Goal: Information Seeking & Learning: Learn about a topic

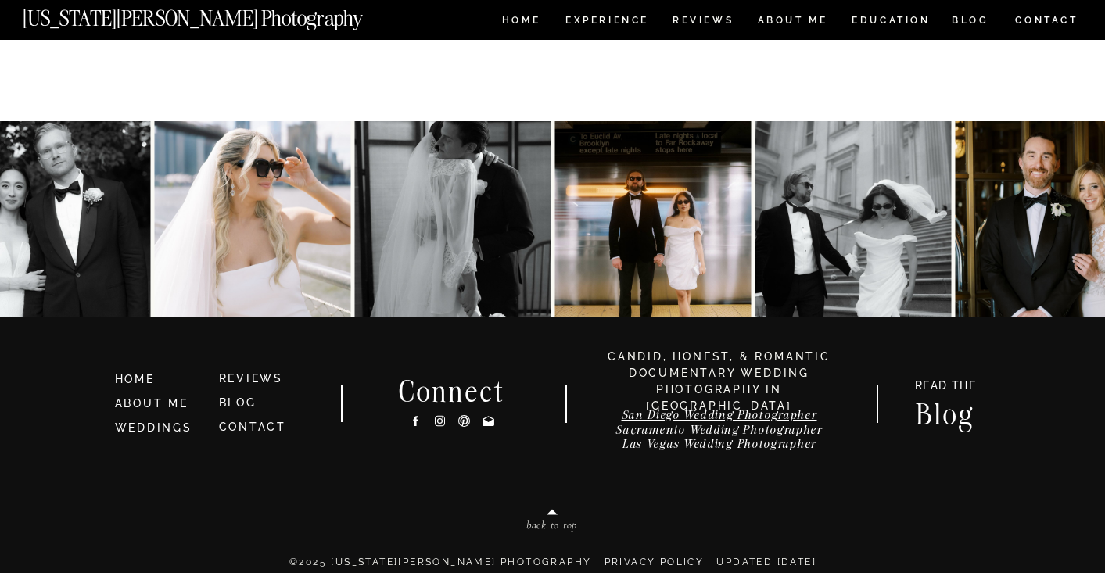
scroll to position [8128, 0]
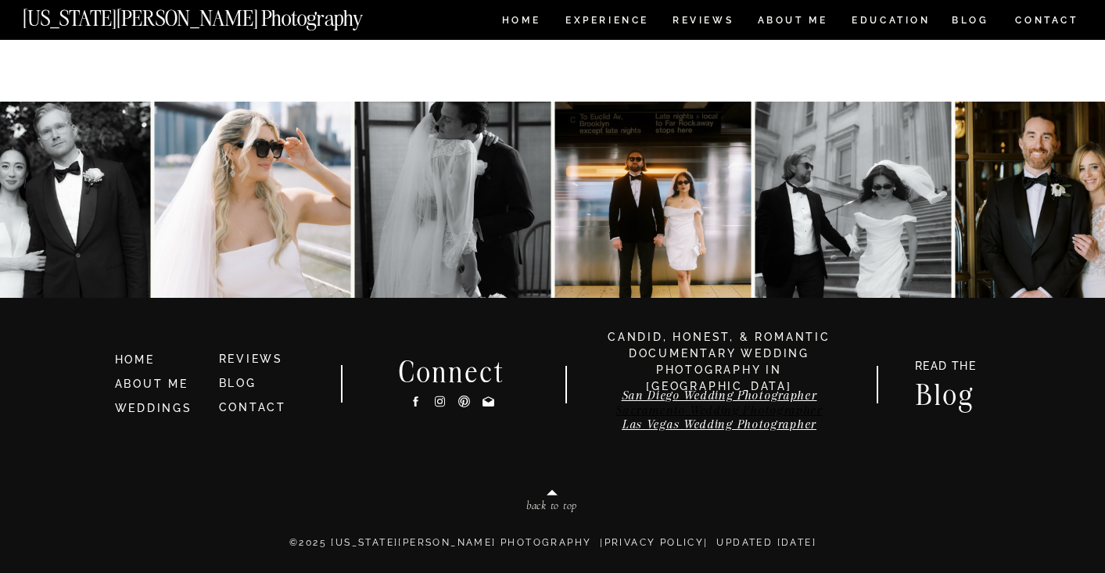
click at [649, 413] on link "Sacramento Wedding Photographer" at bounding box center [718, 410] width 207 height 15
click at [952, 402] on h3 "Blog" at bounding box center [945, 393] width 91 height 24
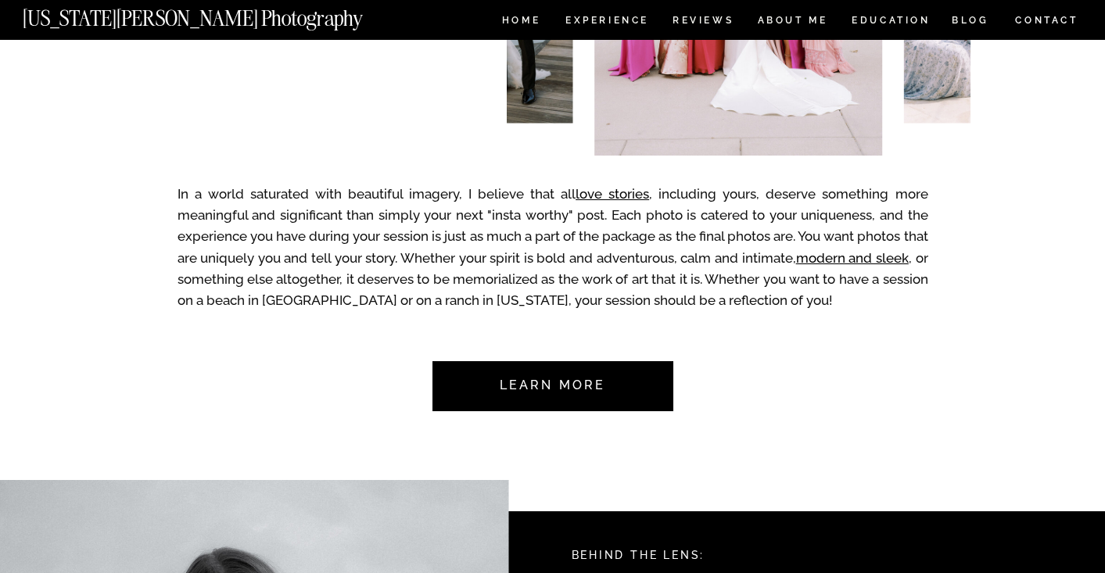
scroll to position [0, 0]
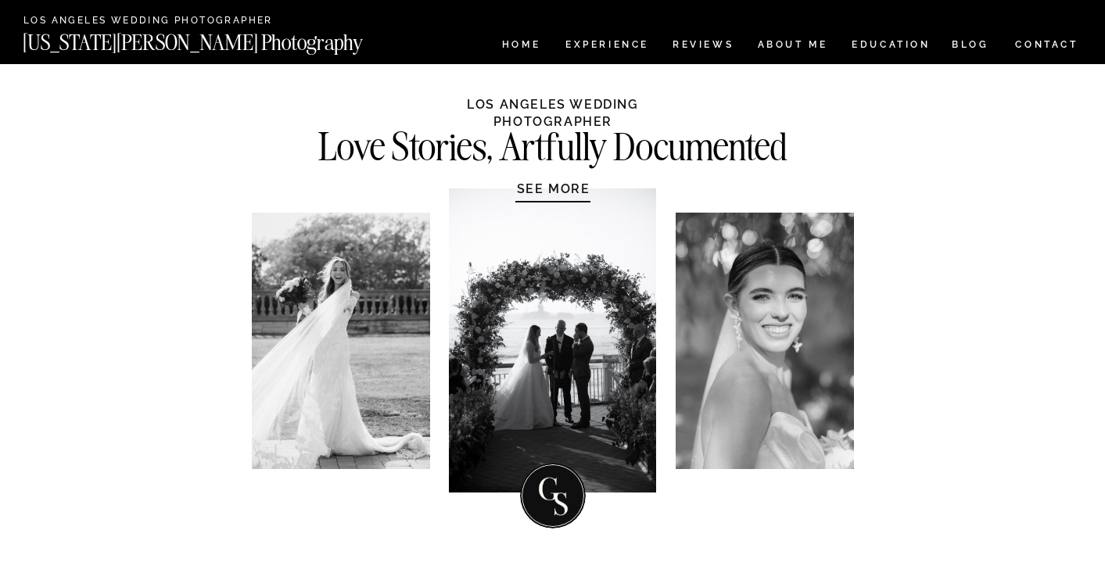
click at [165, 32] on nav "[US_STATE][PERSON_NAME] Photography" at bounding box center [219, 38] width 393 height 13
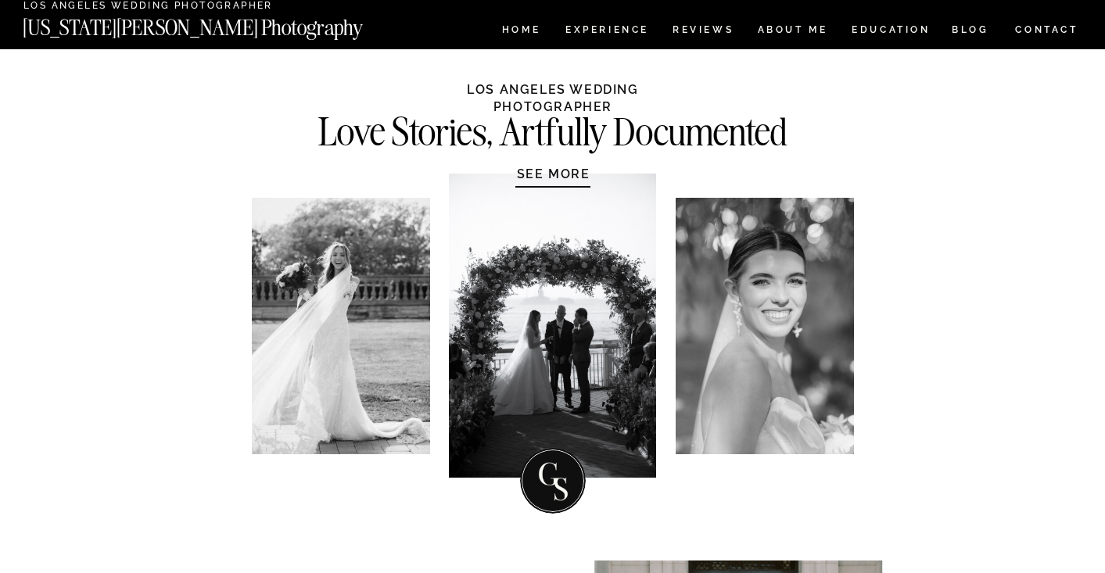
scroll to position [16, 0]
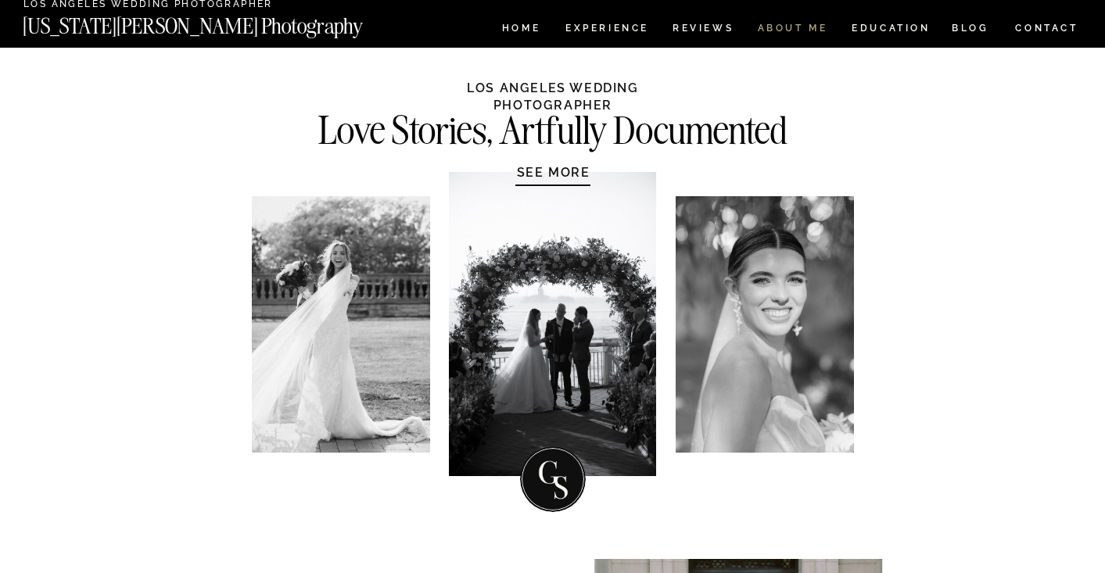
click at [780, 34] on nav "ABOUT ME" at bounding box center [792, 29] width 71 height 13
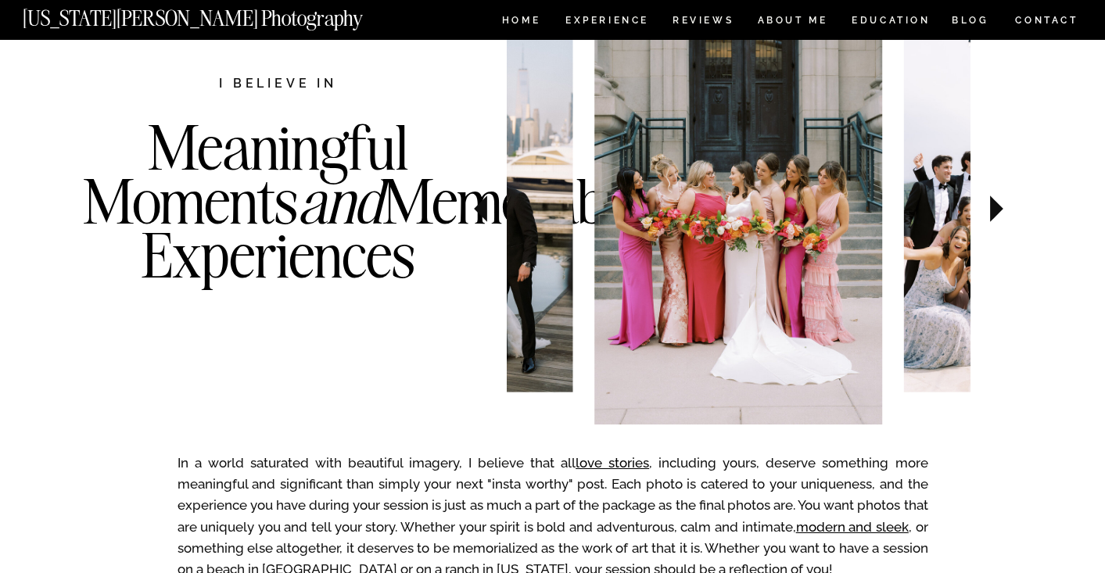
scroll to position [558, 0]
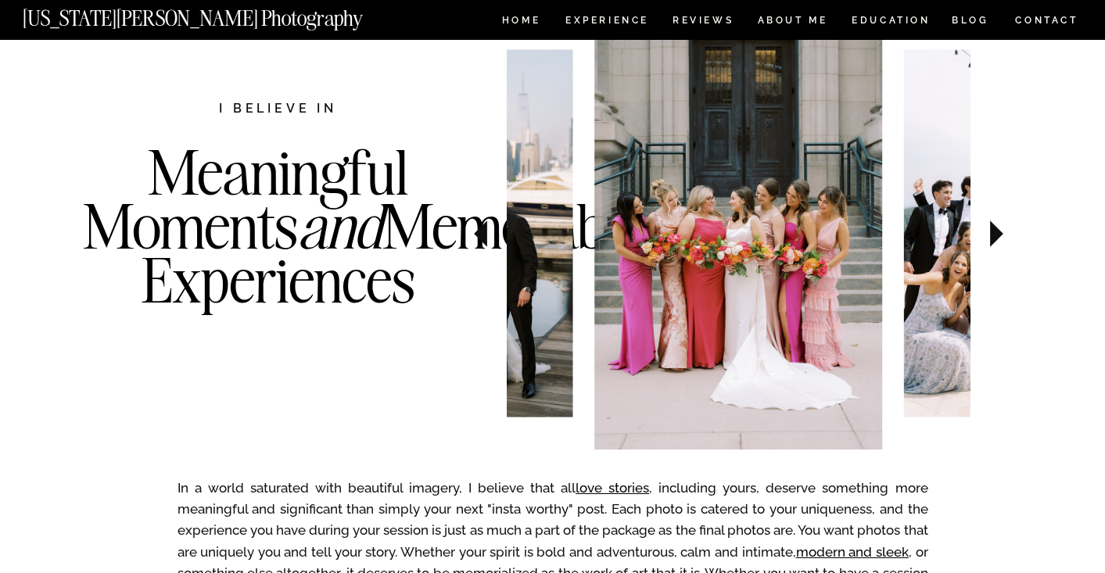
click at [482, 238] on icon at bounding box center [480, 234] width 13 height 27
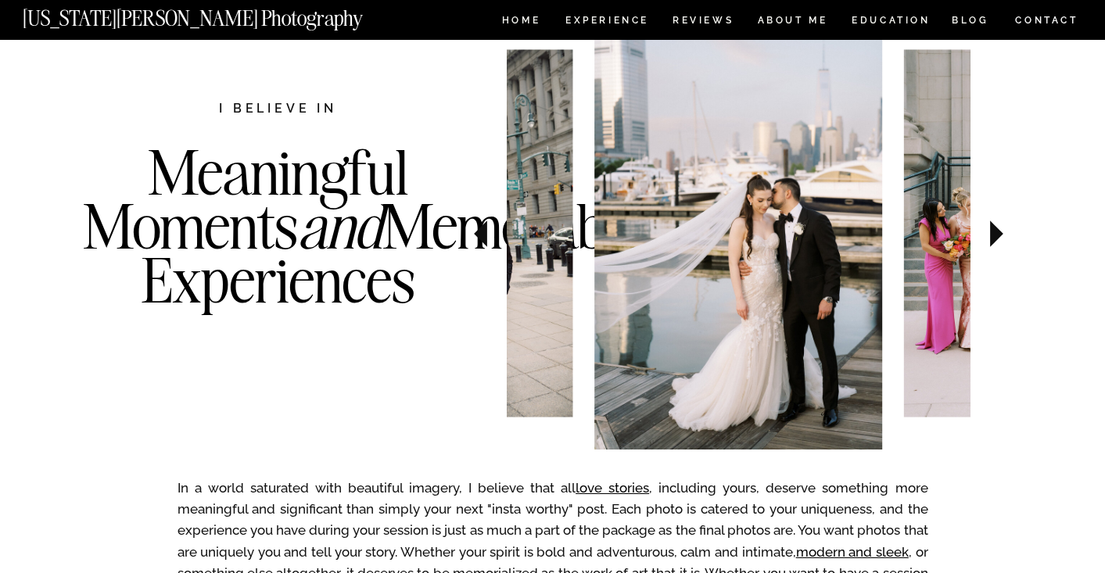
click at [482, 238] on icon at bounding box center [480, 234] width 13 height 27
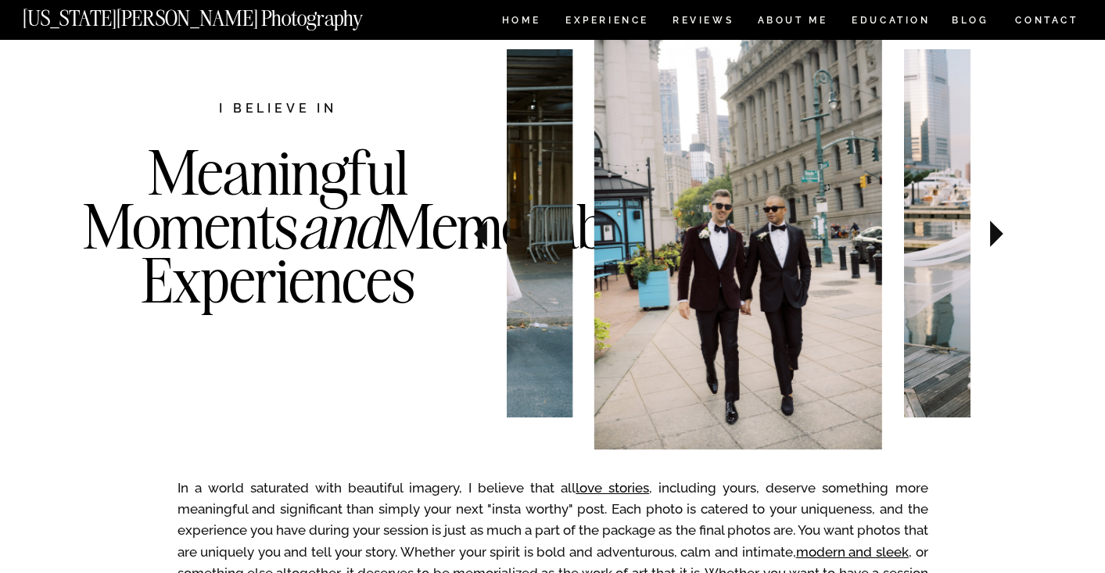
click at [482, 238] on icon at bounding box center [480, 234] width 13 height 27
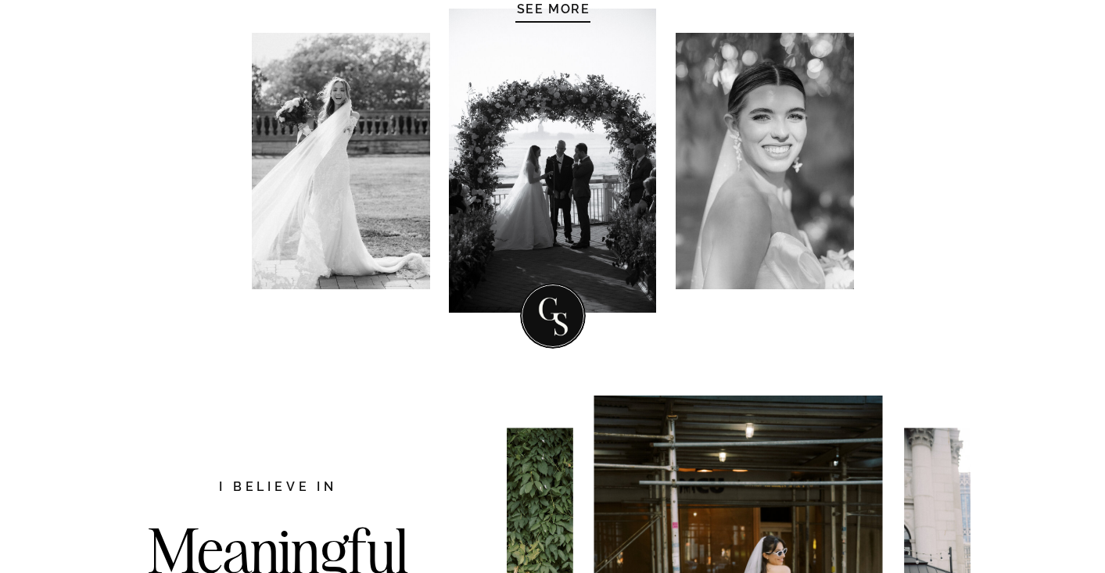
scroll to position [0, 0]
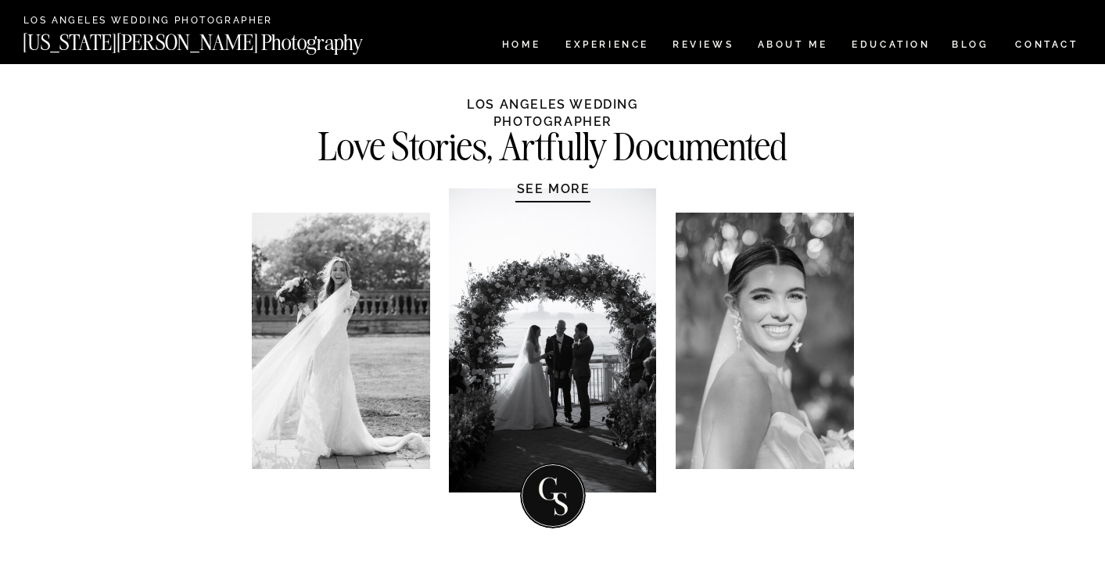
drag, startPoint x: 607, startPoint y: 381, endPoint x: 460, endPoint y: 377, distance: 147.1
click at [460, 377] on div at bounding box center [552, 340] width 207 height 304
click at [357, 343] on div at bounding box center [341, 341] width 178 height 256
click at [540, 188] on h1 "SEE MORE" at bounding box center [553, 189] width 149 height 16
click at [522, 44] on nav "HOME" at bounding box center [521, 46] width 45 height 13
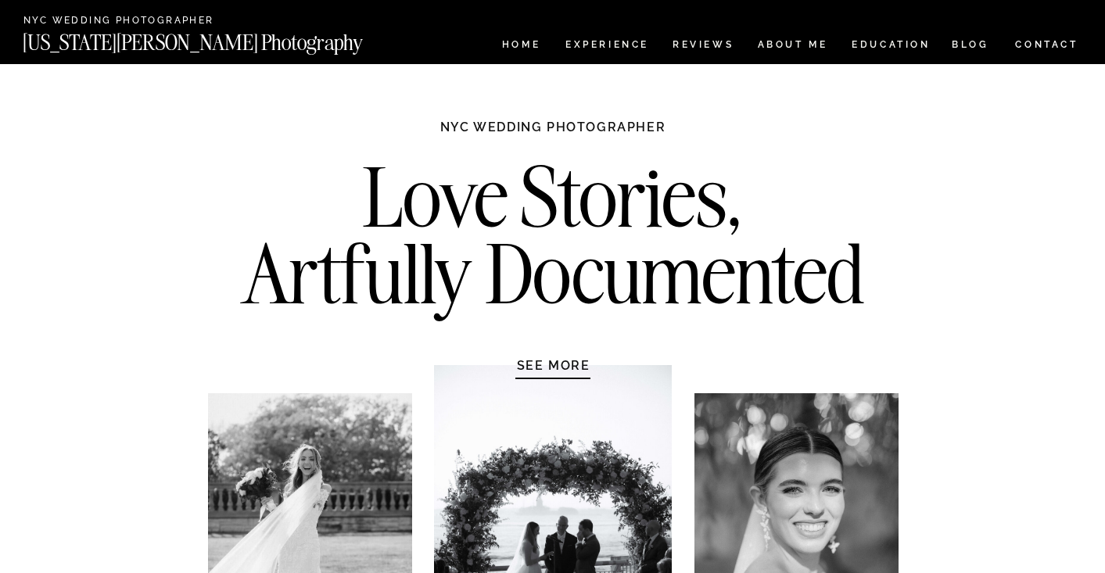
click at [160, 37] on nav "[US_STATE][PERSON_NAME] Photography" at bounding box center [219, 38] width 393 height 13
click at [132, 40] on nav "[US_STATE][PERSON_NAME] Photography" at bounding box center [219, 38] width 393 height 13
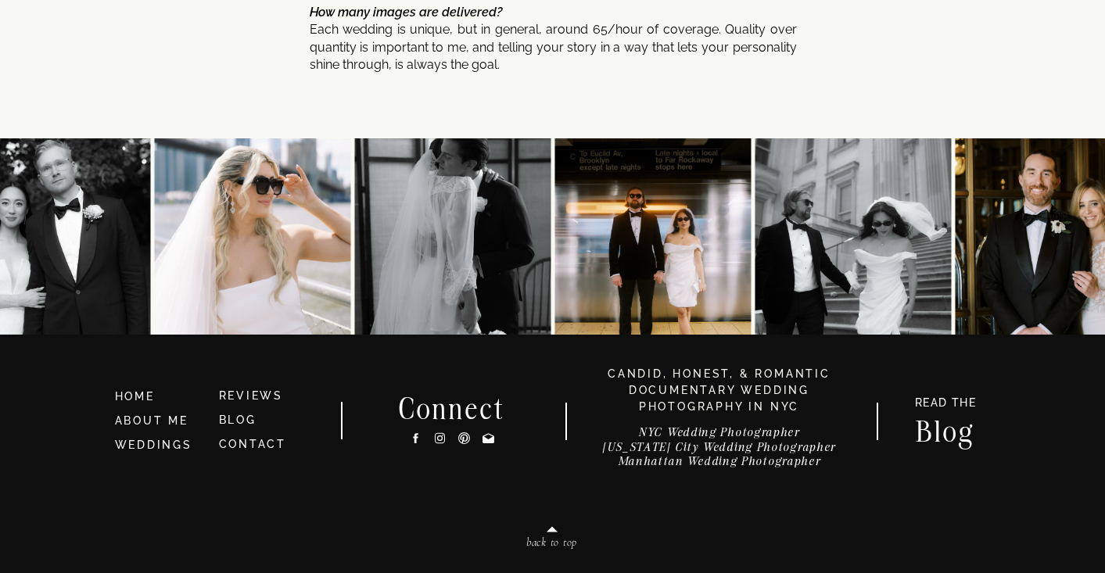
scroll to position [8455, 0]
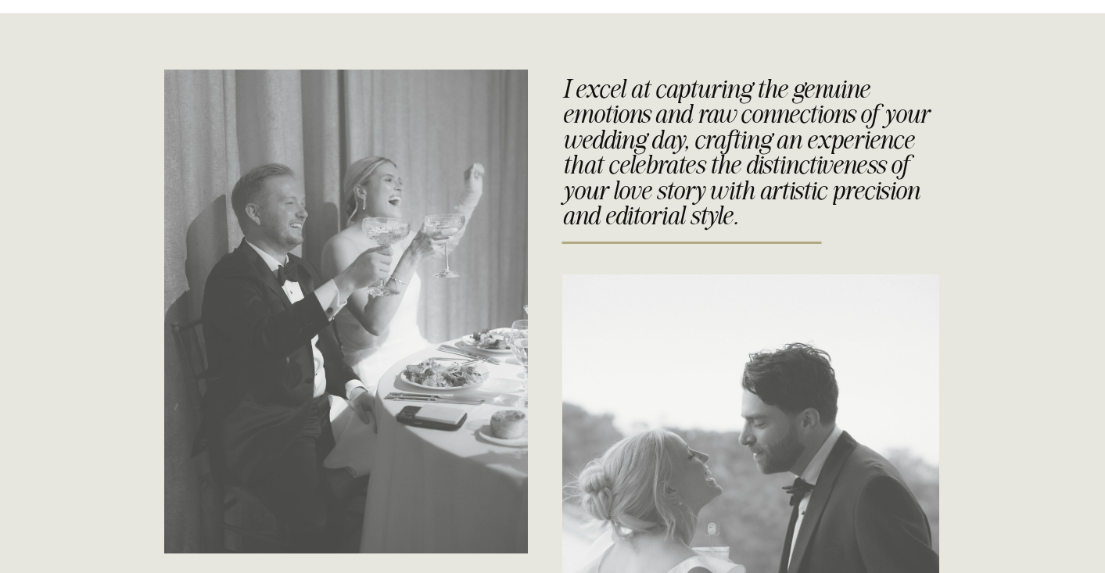
scroll to position [3618, 0]
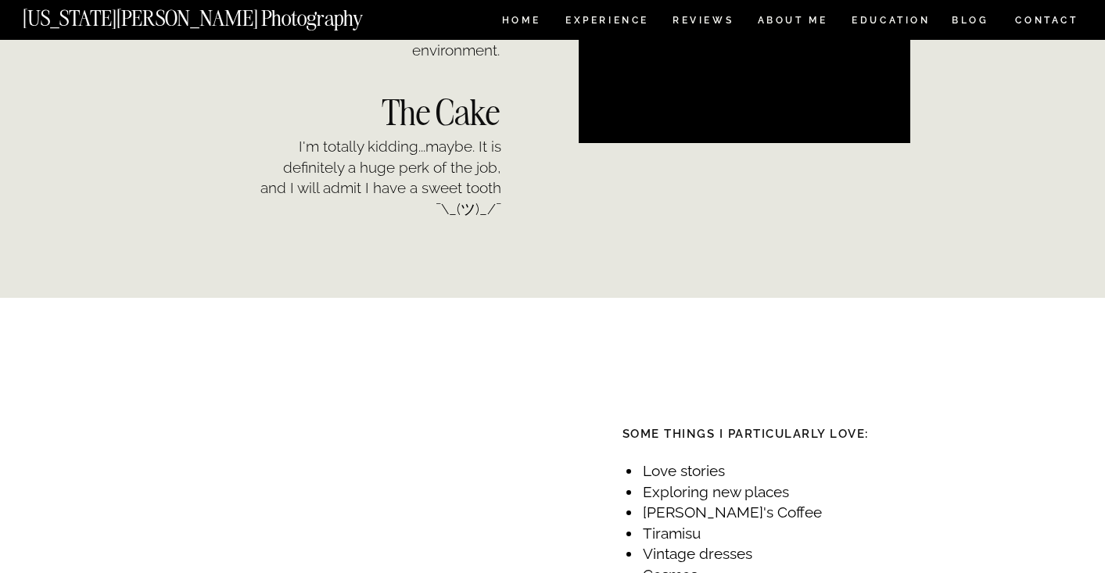
scroll to position [1927, 0]
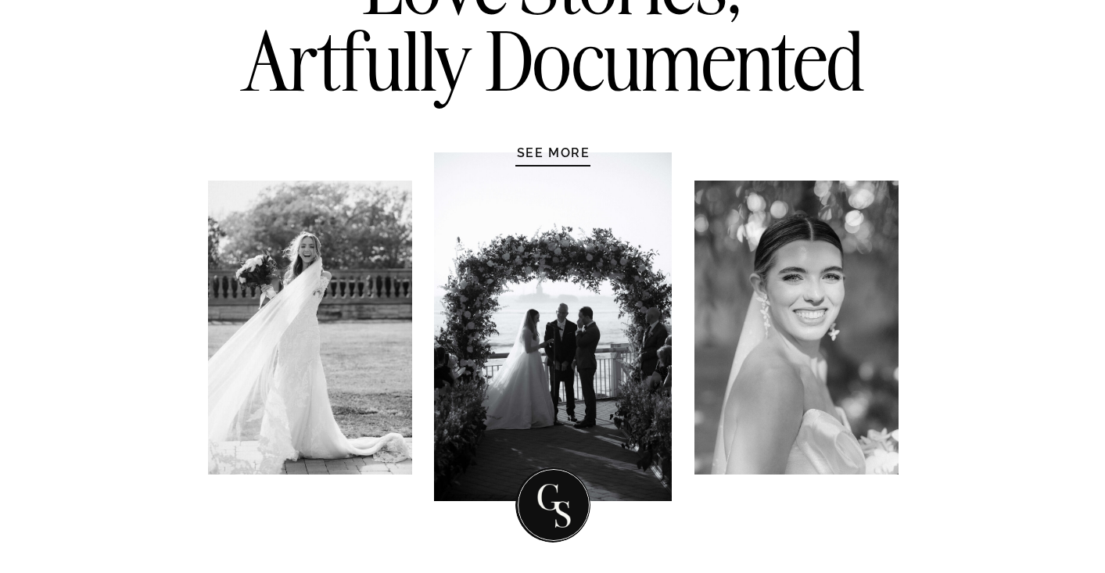
scroll to position [291, 0]
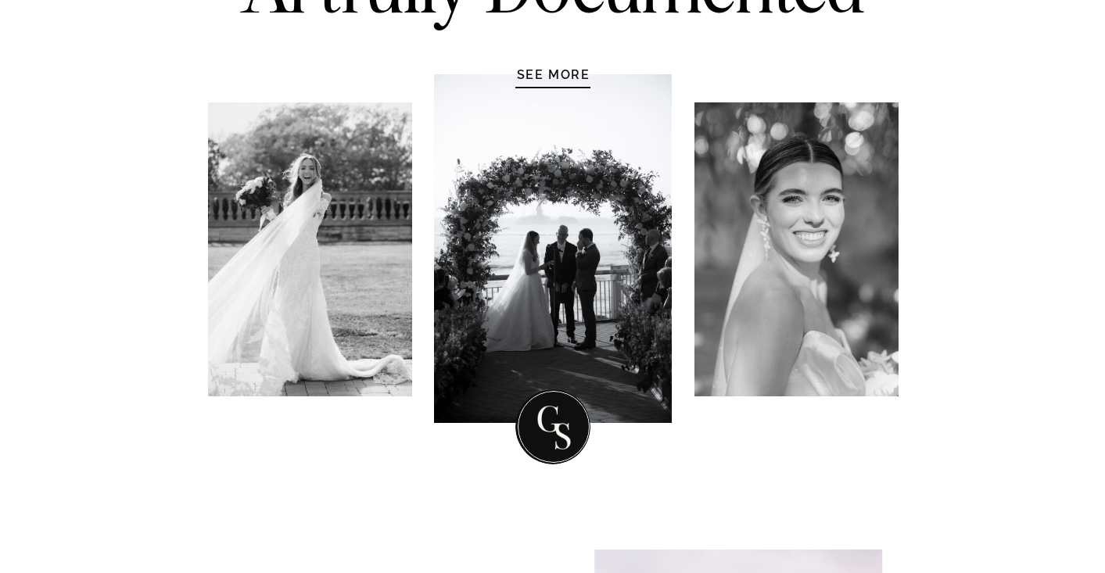
click at [465, 289] on div at bounding box center [553, 248] width 238 height 349
drag, startPoint x: 325, startPoint y: 278, endPoint x: 435, endPoint y: 287, distance: 110.6
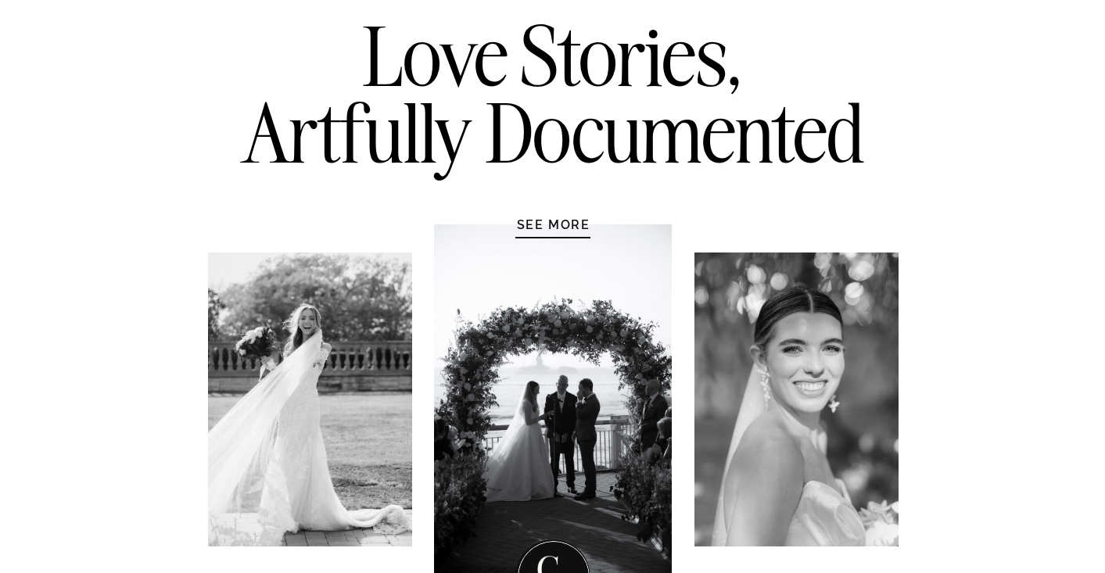
scroll to position [110, 0]
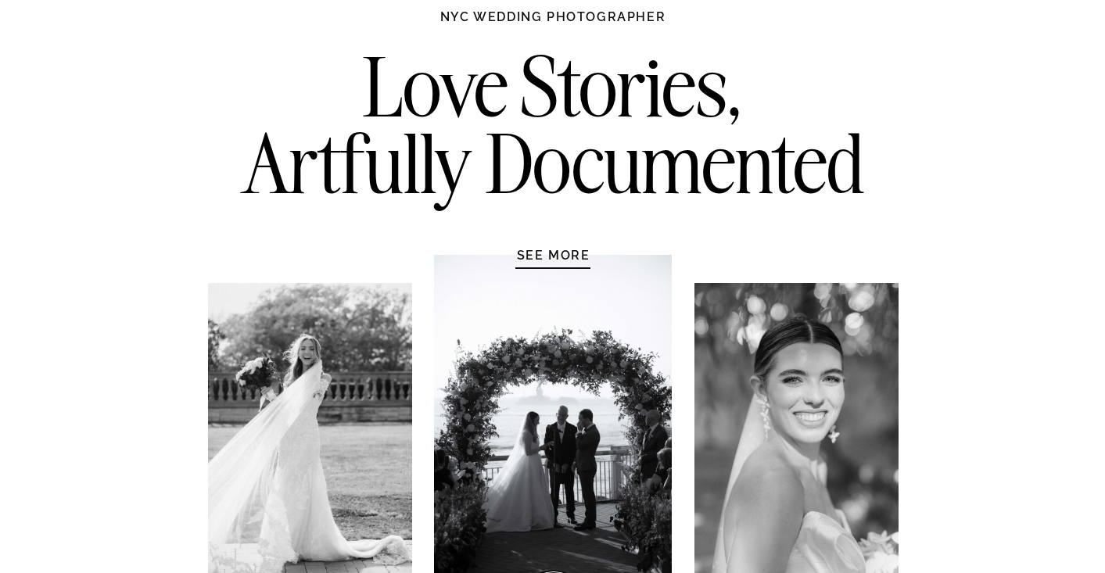
click at [804, 160] on h2 "Love Stories, Artfully Documented" at bounding box center [553, 130] width 656 height 164
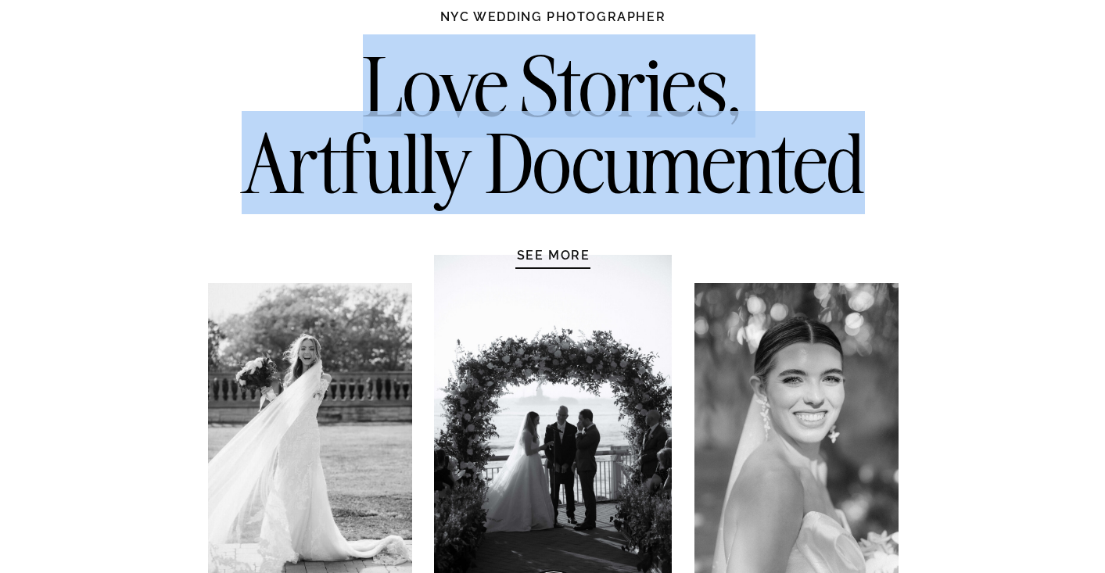
drag, startPoint x: 356, startPoint y: 95, endPoint x: 859, endPoint y: 159, distance: 506.9
click at [859, 159] on h2 "Love Stories, Artfully Documented" at bounding box center [553, 130] width 656 height 164
copy h2 "Love Stories, Artfully Documented"
click at [708, 154] on h2 "Love Stories, Artfully Documented" at bounding box center [553, 130] width 656 height 164
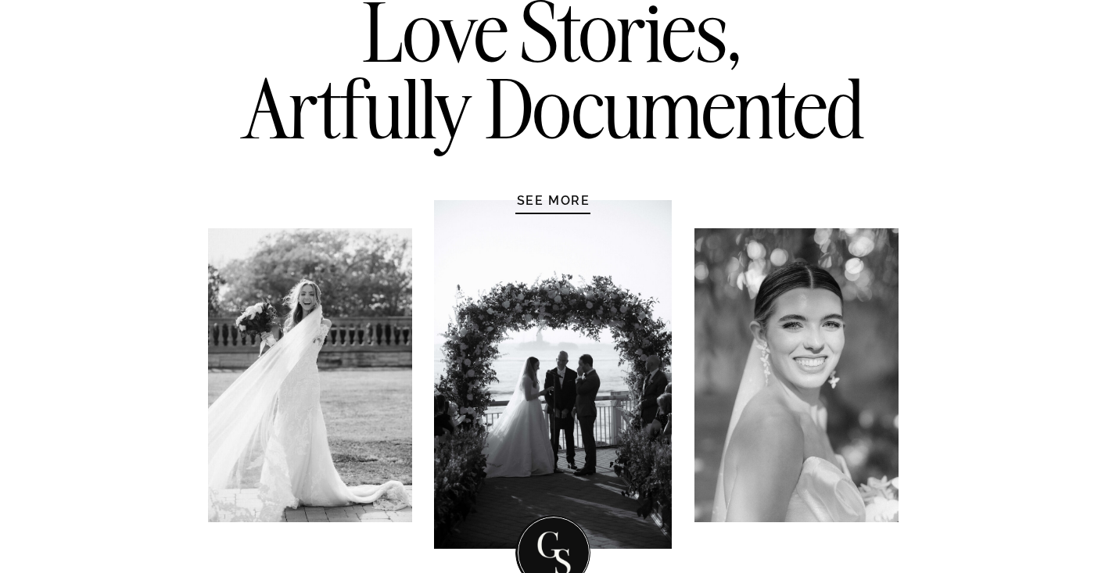
scroll to position [242, 0]
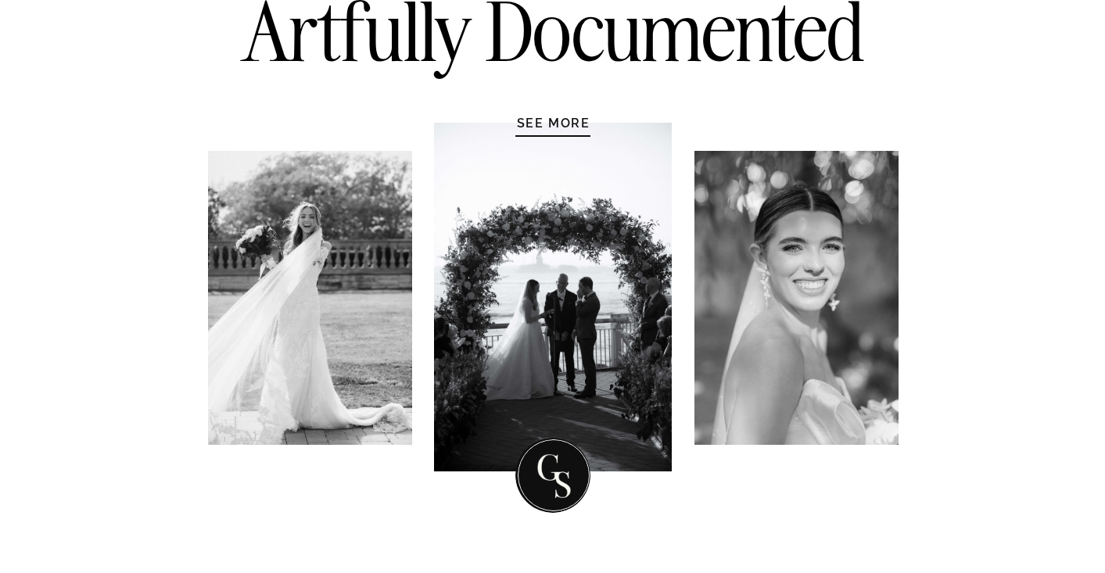
drag, startPoint x: 375, startPoint y: 335, endPoint x: 595, endPoint y: 366, distance: 222.0
click at [595, 366] on div "Love Stories, Artfully Documented NYC WEDDING PHOTOGRAPHER SEE MORE" at bounding box center [553, 193] width 938 height 743
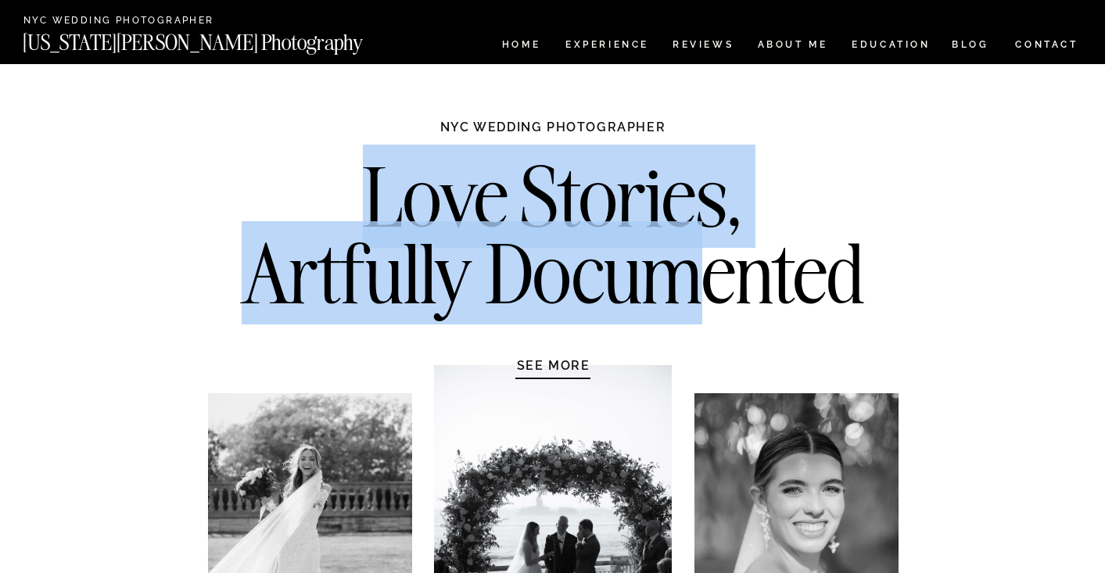
drag, startPoint x: 366, startPoint y: 196, endPoint x: 717, endPoint y: 266, distance: 358.0
click at [717, 266] on h2 "Love Stories, Artfully Documented" at bounding box center [553, 241] width 656 height 164
click at [737, 159] on h2 "Love Stories, Artfully Documented" at bounding box center [553, 241] width 656 height 164
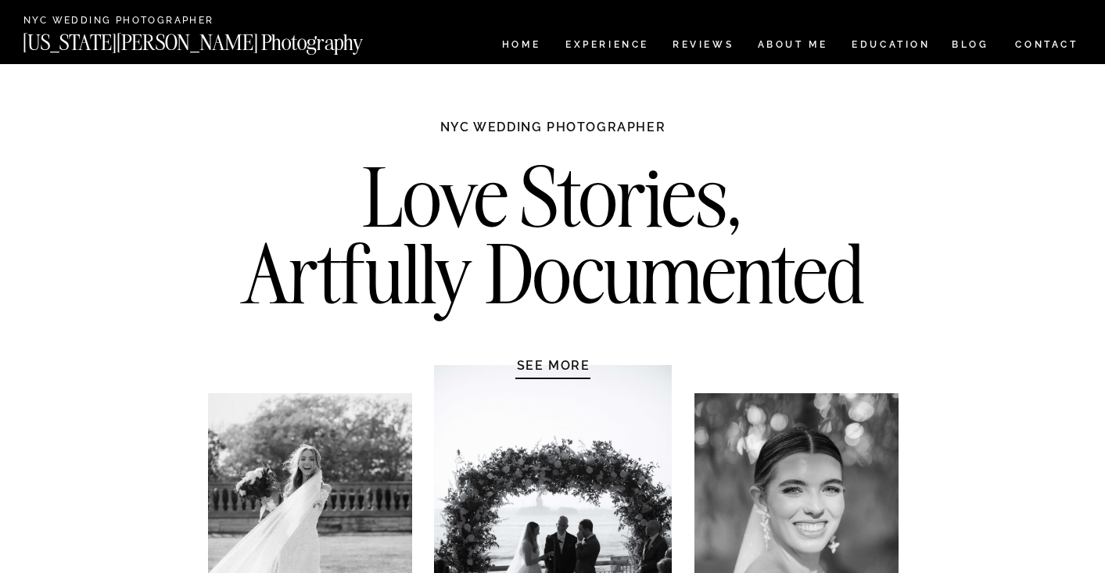
click at [548, 174] on h2 "Love Stories, Artfully Documented" at bounding box center [553, 241] width 656 height 164
click at [540, 370] on h1 "SEE MORE" at bounding box center [553, 365] width 149 height 16
click at [576, 320] on h2 "Love Stories, Artfully Documented" at bounding box center [553, 241] width 656 height 164
click at [585, 244] on h2 "Love Stories, Artfully Documented" at bounding box center [553, 241] width 656 height 164
click at [538, 358] on h1 "SEE MORE" at bounding box center [553, 365] width 149 height 16
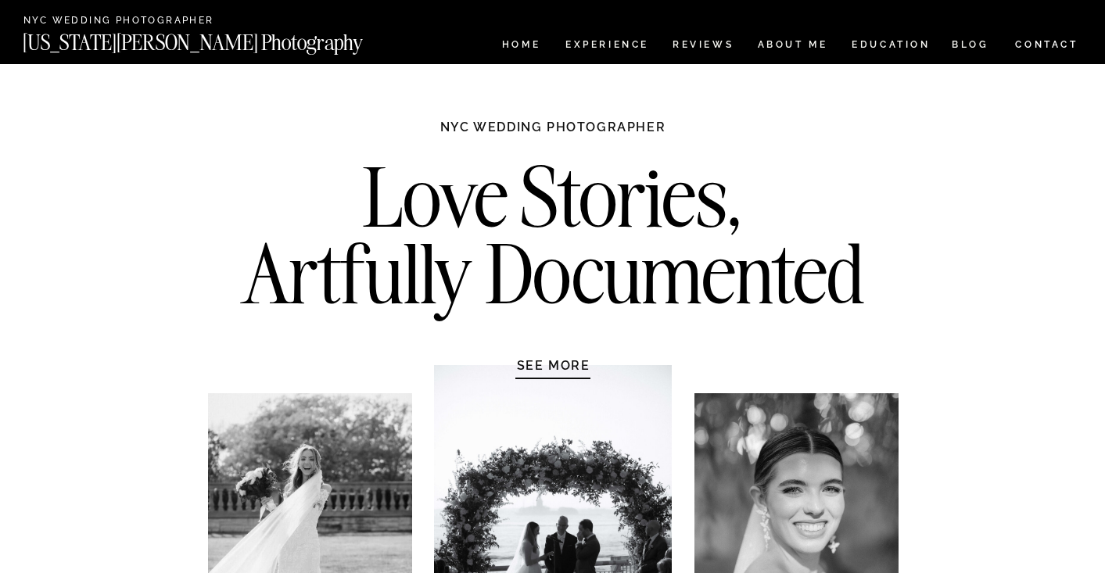
click at [496, 125] on h1 "NYC WEDDING PHOTOGRAPHER" at bounding box center [553, 134] width 293 height 31
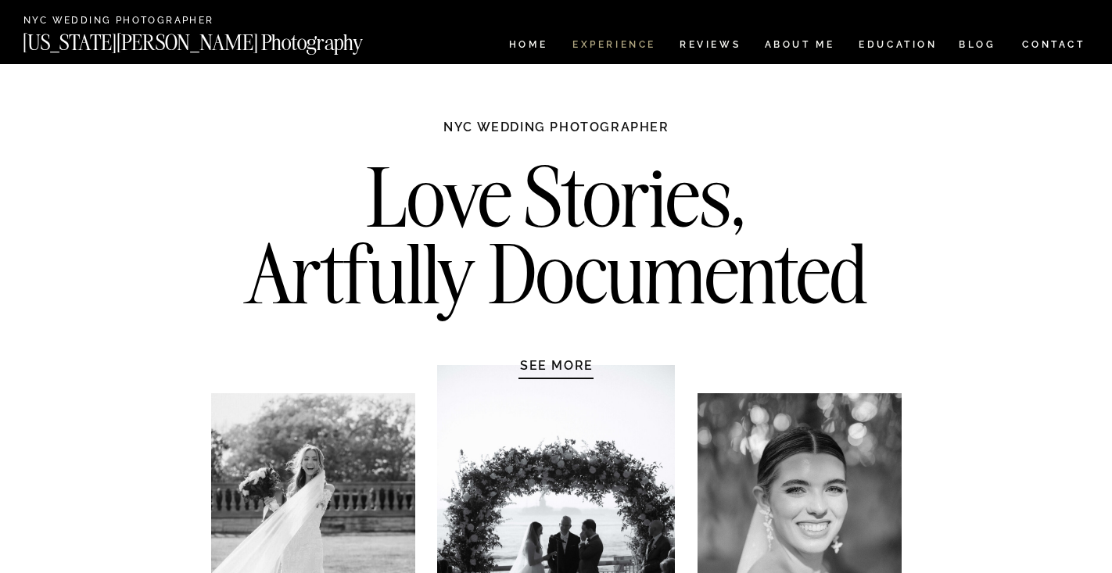
click at [598, 40] on nav "Experience" at bounding box center [613, 46] width 82 height 13
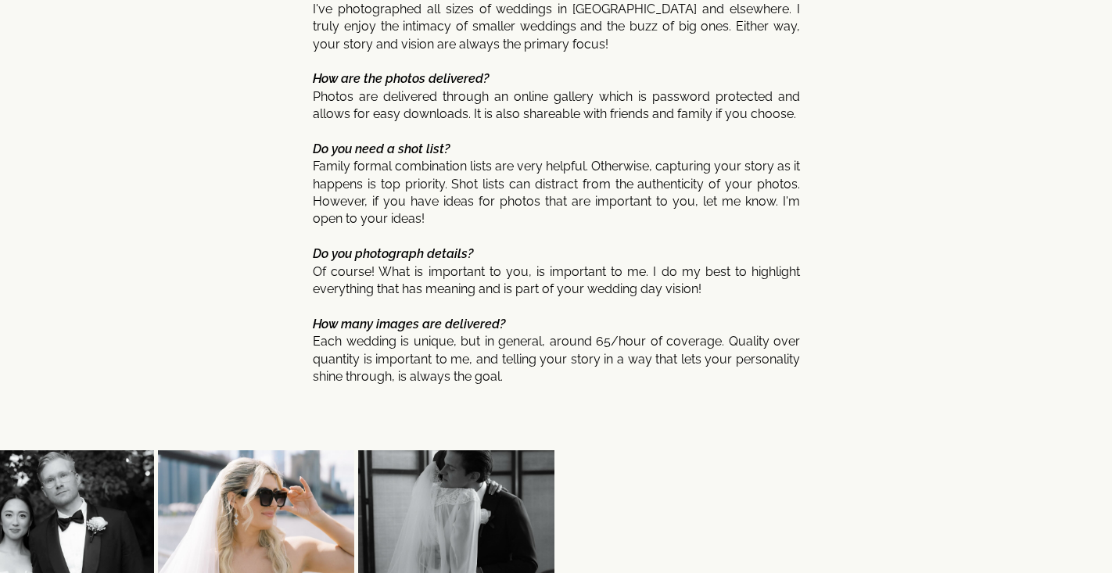
scroll to position [8455, 0]
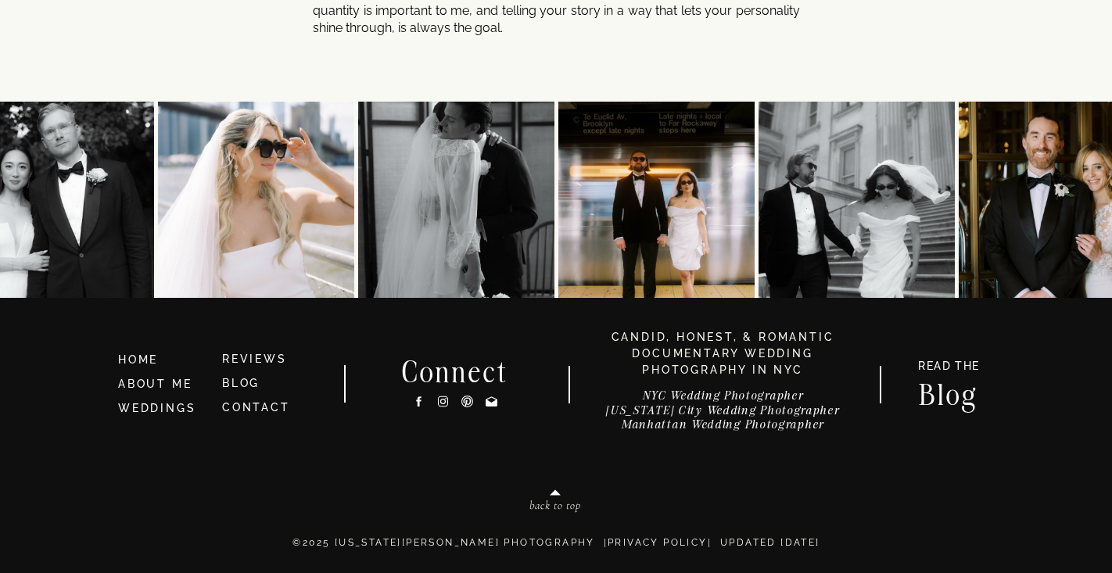
click at [672, 429] on h3 "NYC Wedding Photographer New York City Wedding Photographer Manhattan Wedding P…" at bounding box center [722, 414] width 278 height 51
click at [676, 425] on h3 "NYC Wedding Photographer New York City Wedding Photographer Manhattan Wedding P…" at bounding box center [722, 414] width 278 height 51
click at [658, 404] on h3 "NYC Wedding Photographer New York City Wedding Photographer Manhattan Wedding P…" at bounding box center [722, 414] width 278 height 51
click at [658, 393] on h3 "NYC Wedding Photographer New York City Wedding Photographer Manhattan Wedding P…" at bounding box center [722, 414] width 278 height 51
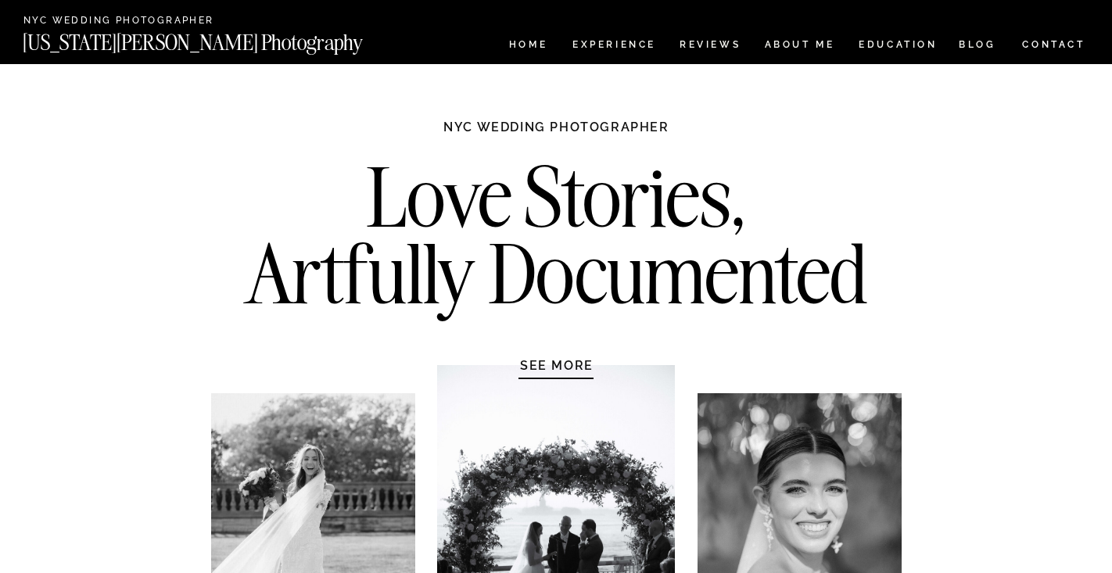
scroll to position [8455, 0]
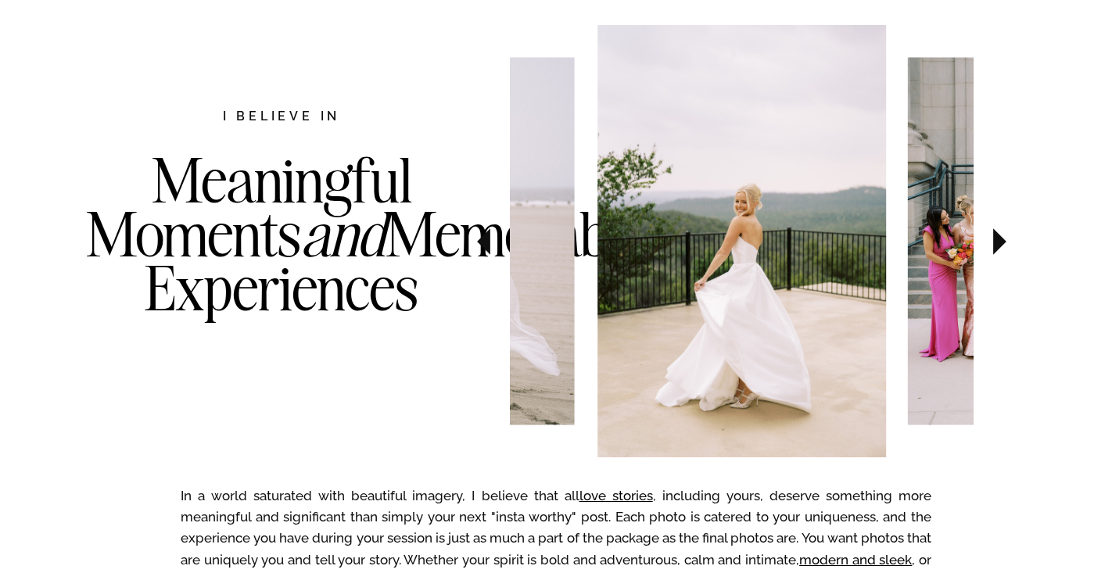
scroll to position [823, 0]
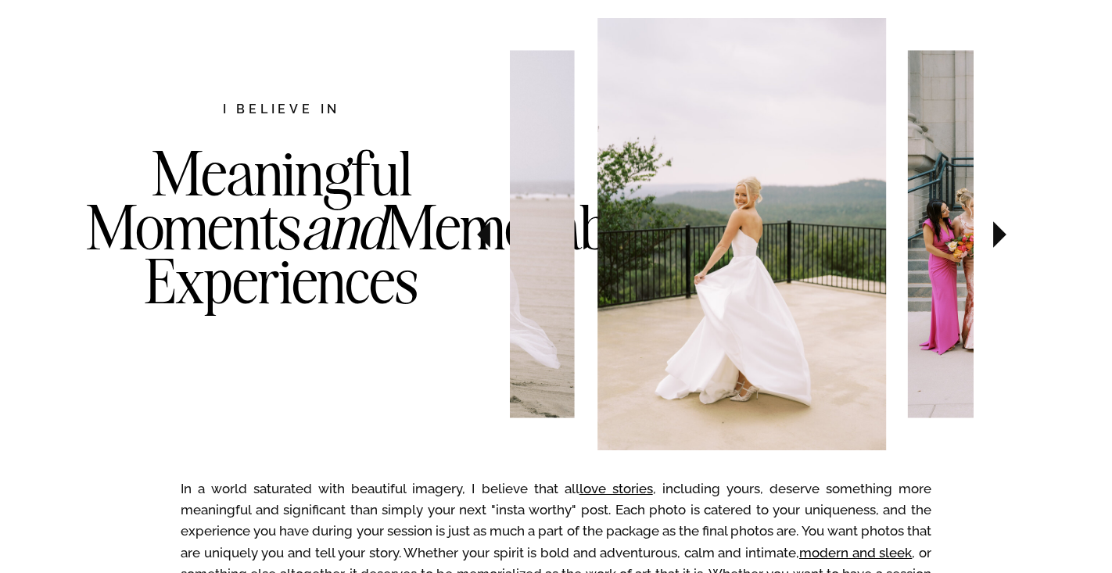
click at [485, 239] on icon at bounding box center [483, 234] width 13 height 27
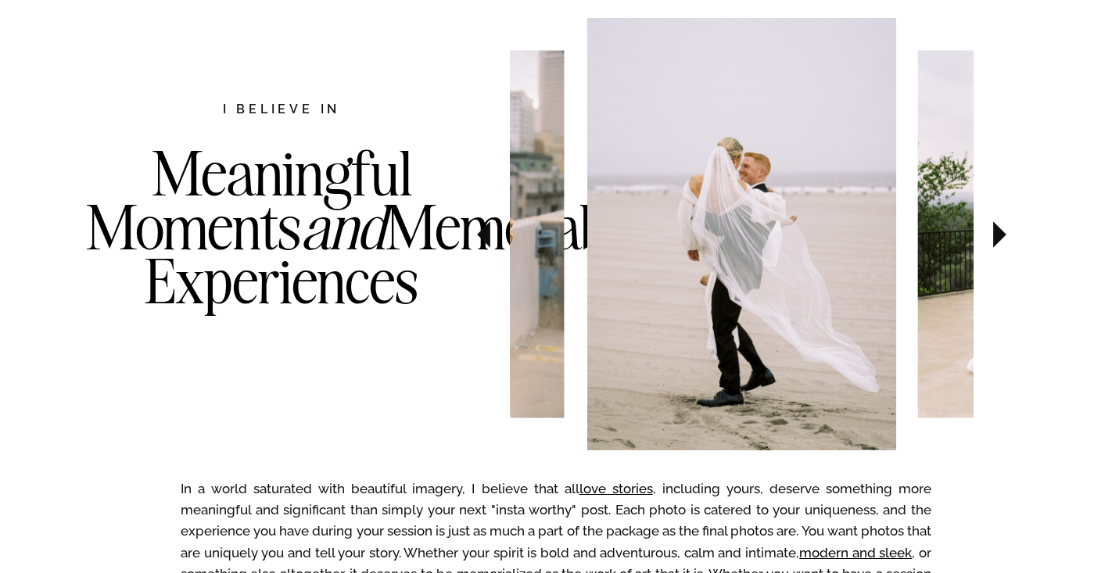
click at [997, 242] on icon at bounding box center [999, 234] width 13 height 27
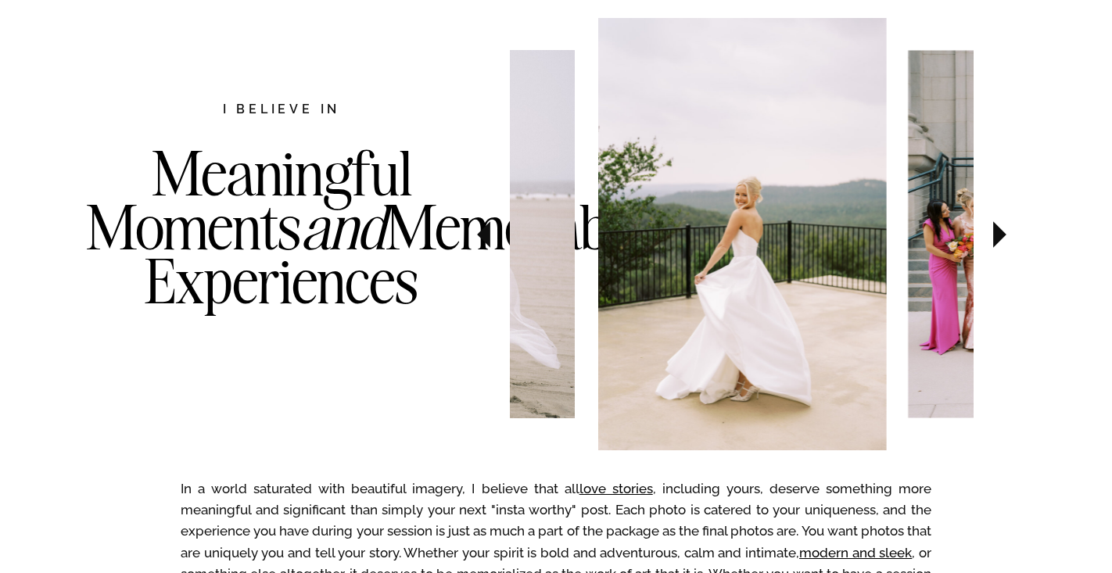
click at [997, 242] on icon at bounding box center [999, 234] width 13 height 27
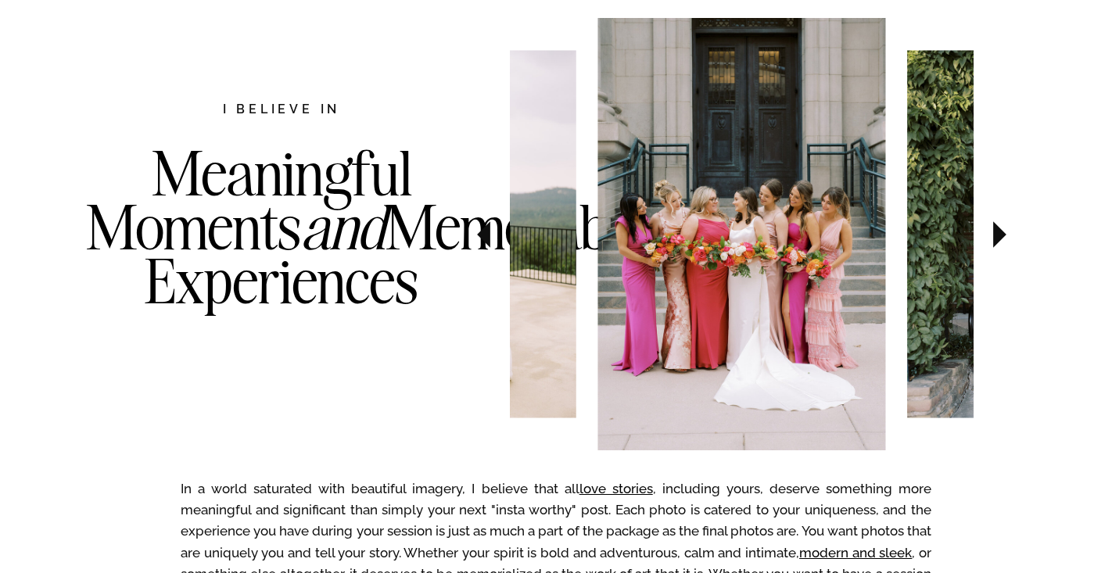
click at [483, 238] on icon at bounding box center [483, 234] width 13 height 27
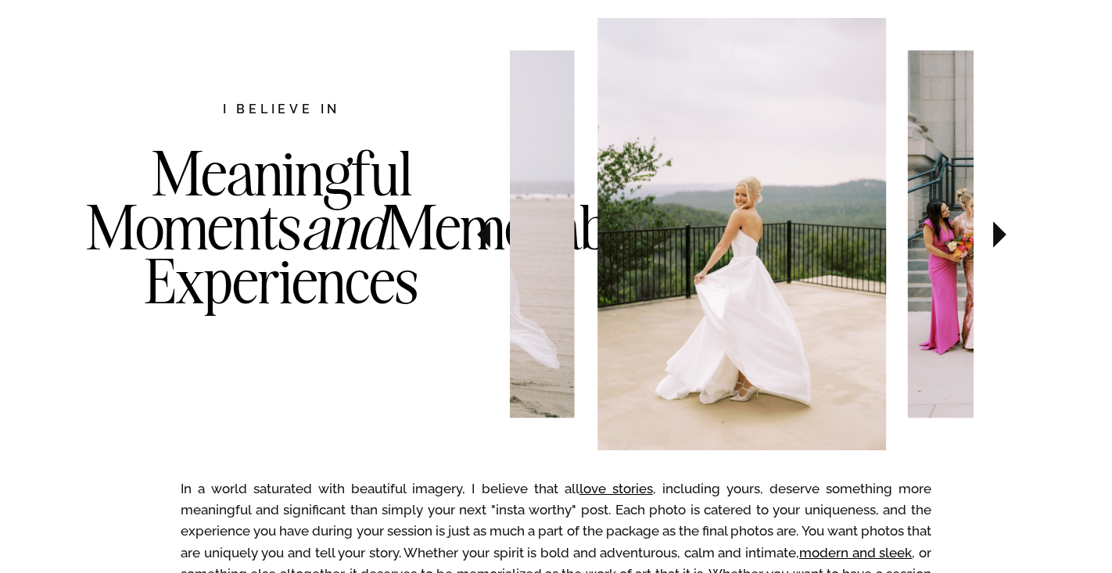
click at [483, 238] on icon at bounding box center [483, 234] width 13 height 27
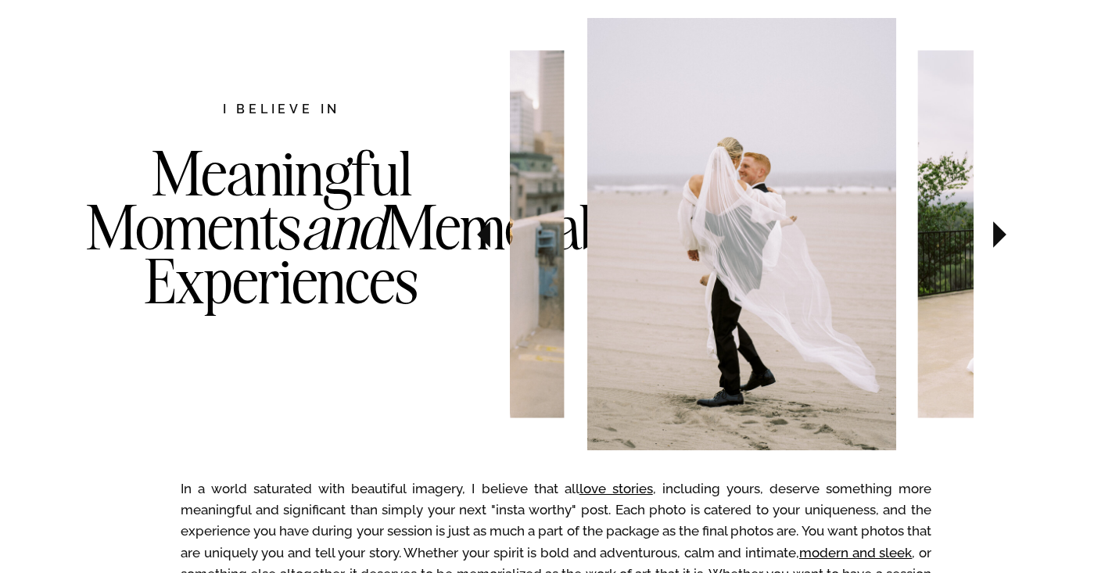
click at [483, 238] on icon at bounding box center [483, 234] width 13 height 27
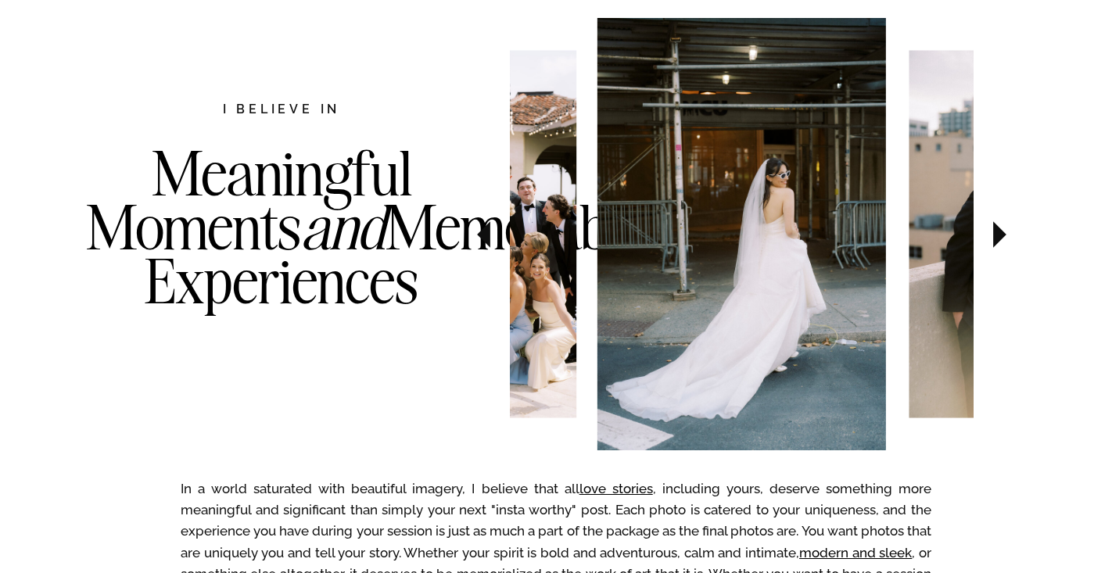
click at [1001, 236] on icon at bounding box center [999, 234] width 13 height 27
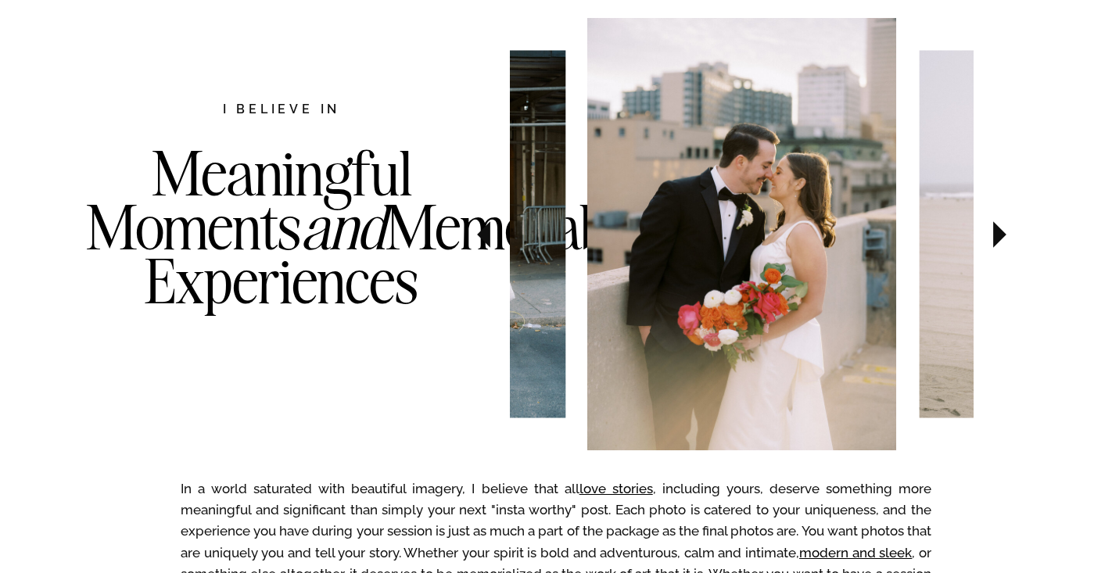
click at [1001, 236] on icon at bounding box center [999, 234] width 13 height 27
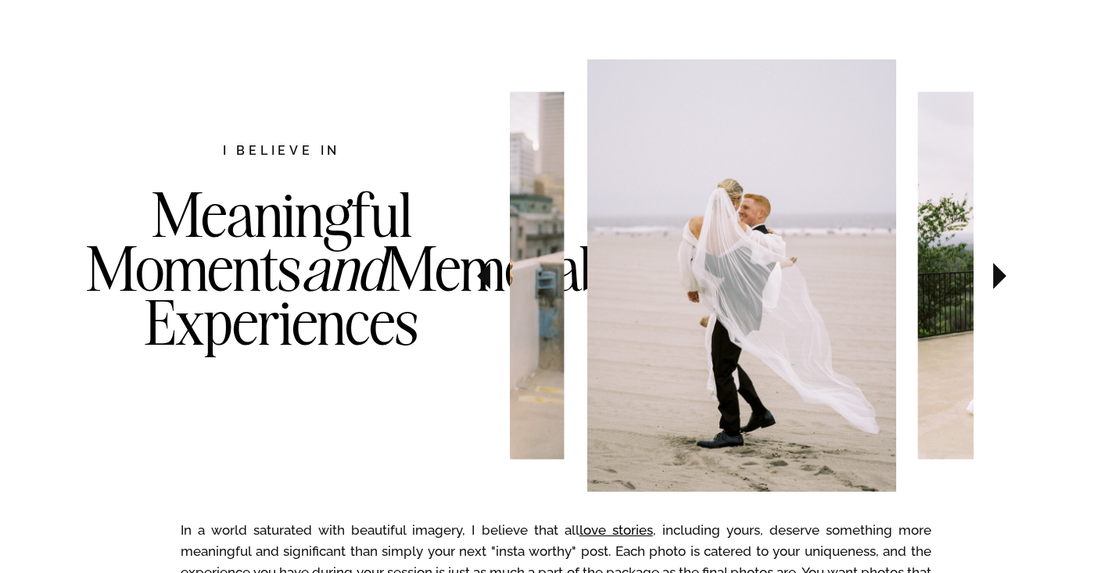
scroll to position [780, 0]
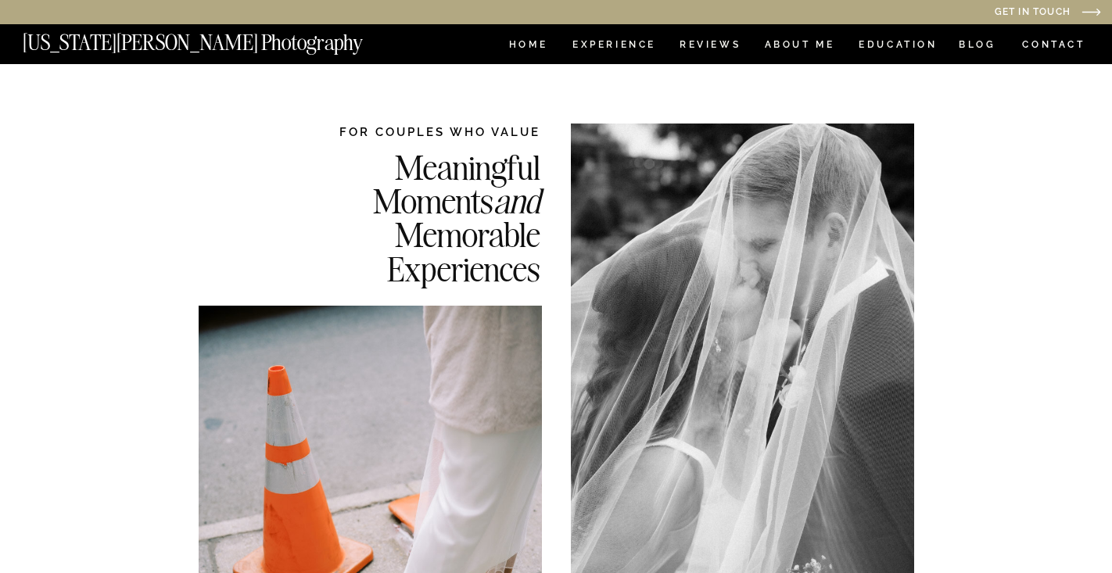
drag, startPoint x: 203, startPoint y: 17, endPoint x: 66, endPoint y: 19, distance: 136.9
